Goal: Transaction & Acquisition: Purchase product/service

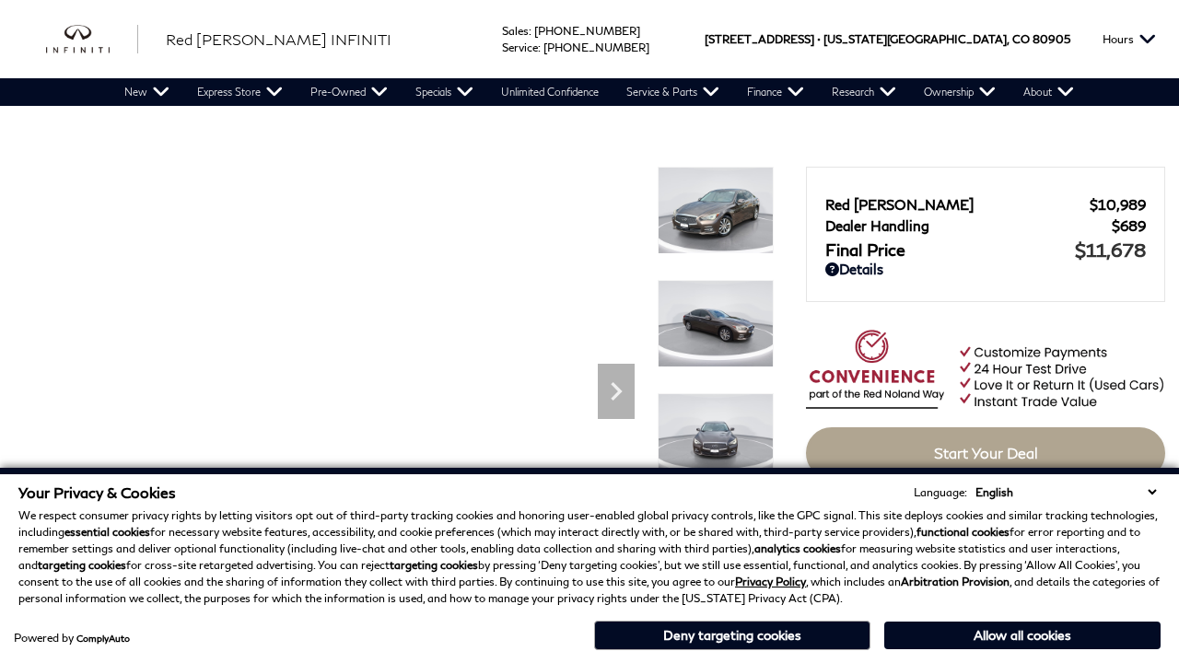
scroll to position [1556, 0]
